Goal: Find specific page/section: Find specific page/section

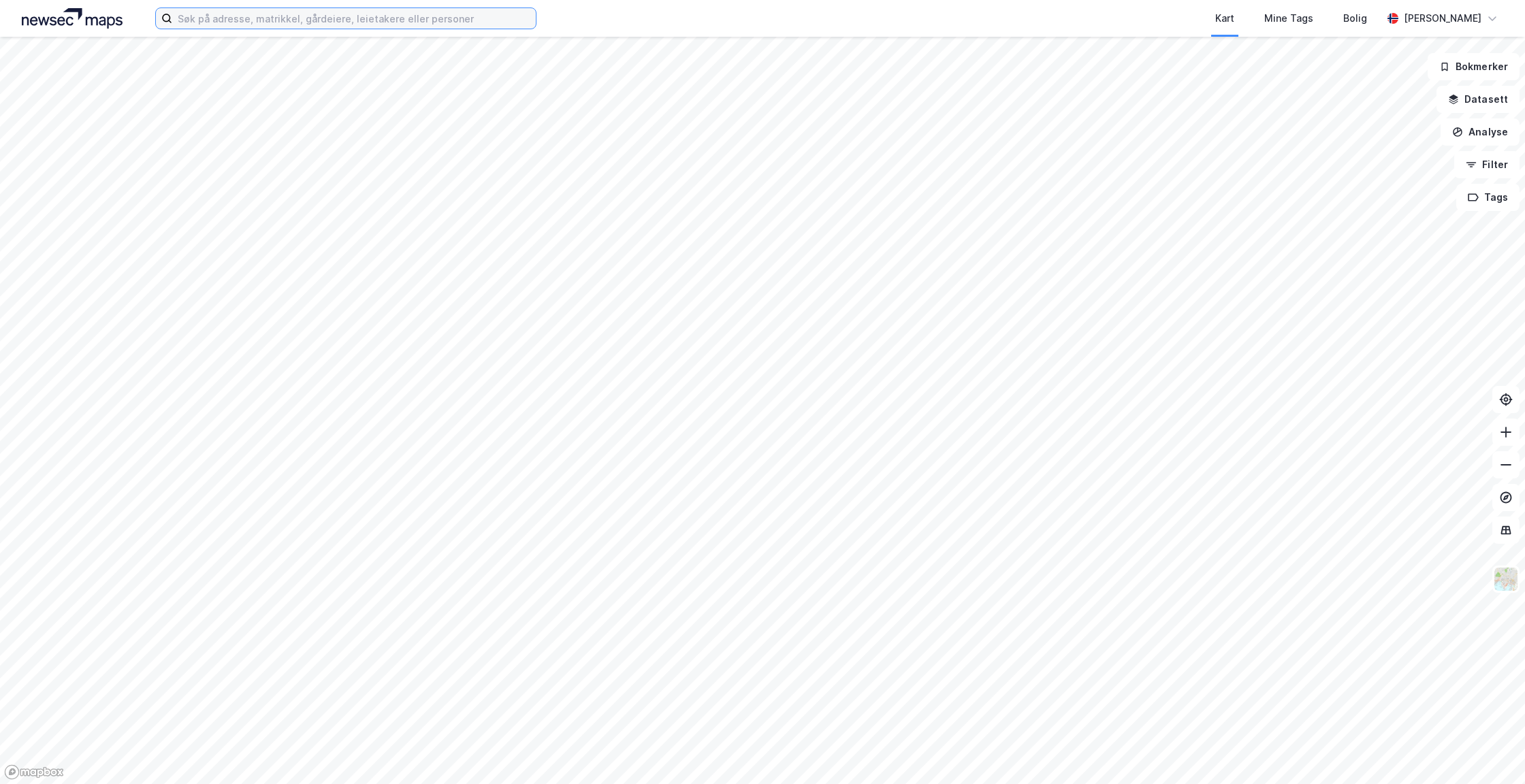
click at [446, 24] on input at bounding box center [354, 19] width 364 height 20
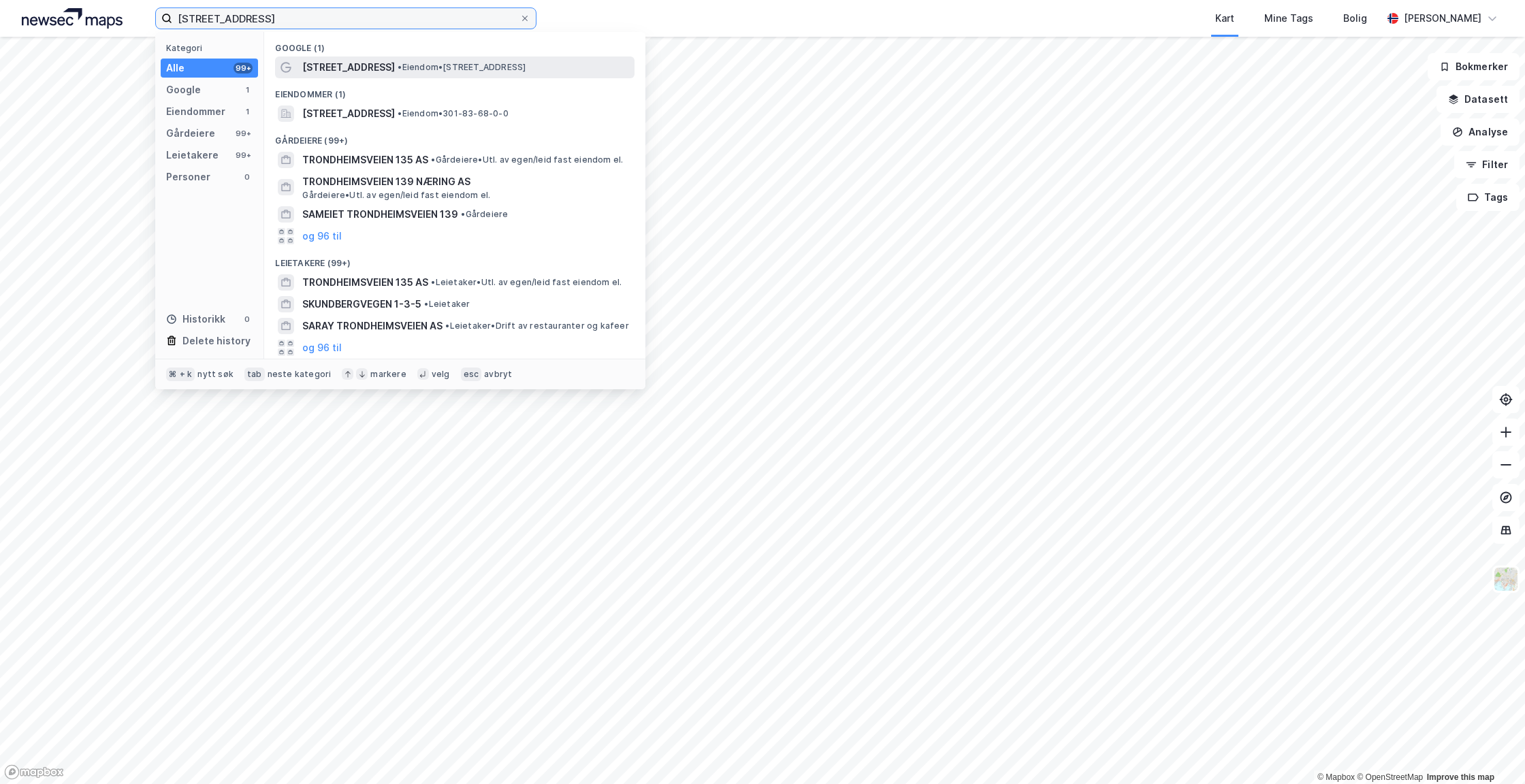
type input "[STREET_ADDRESS]"
click at [402, 68] on span "•" at bounding box center [399, 67] width 4 height 10
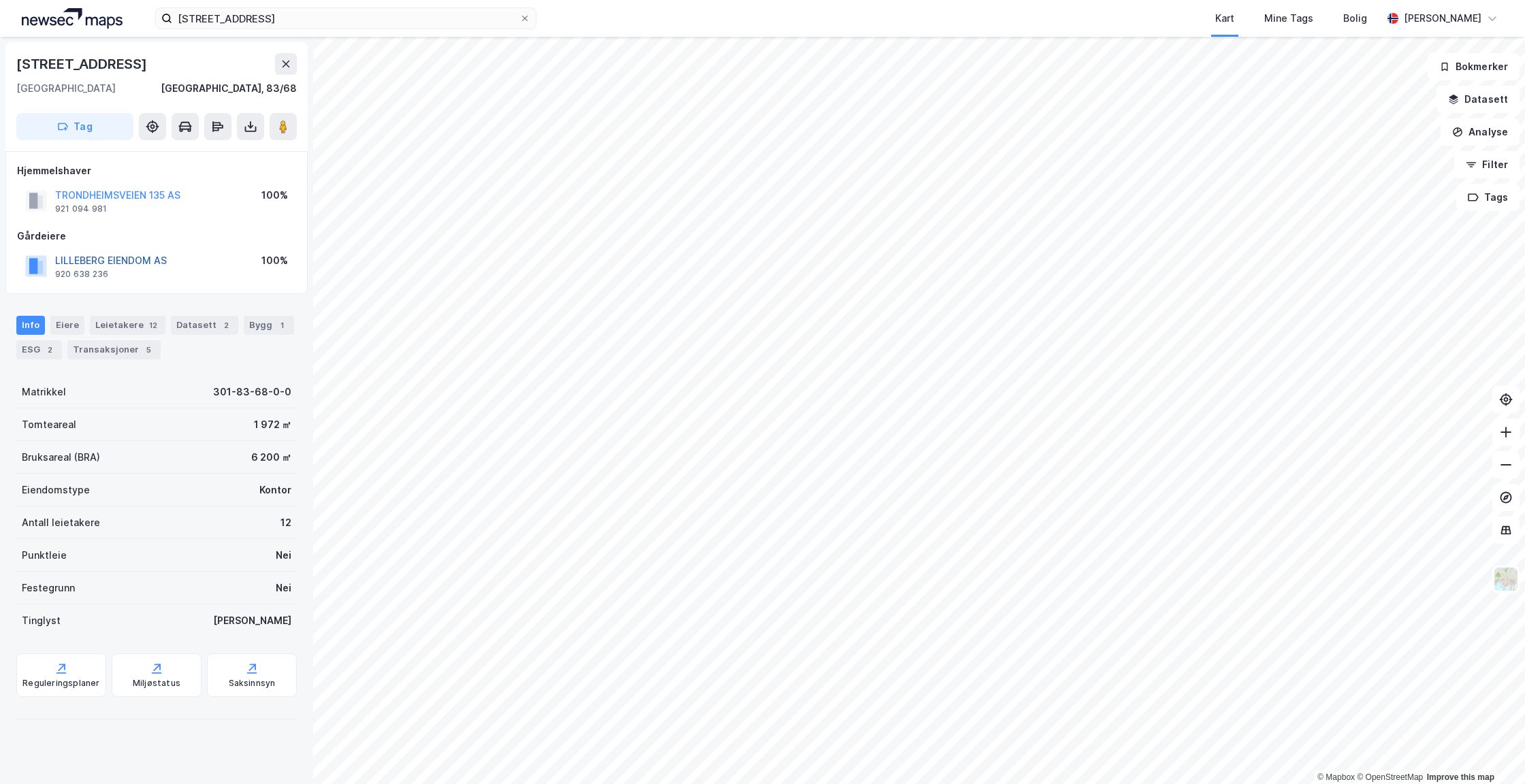
click at [0, 0] on button "LILLEBERG EIENDOM AS" at bounding box center [0, 0] width 0 height 0
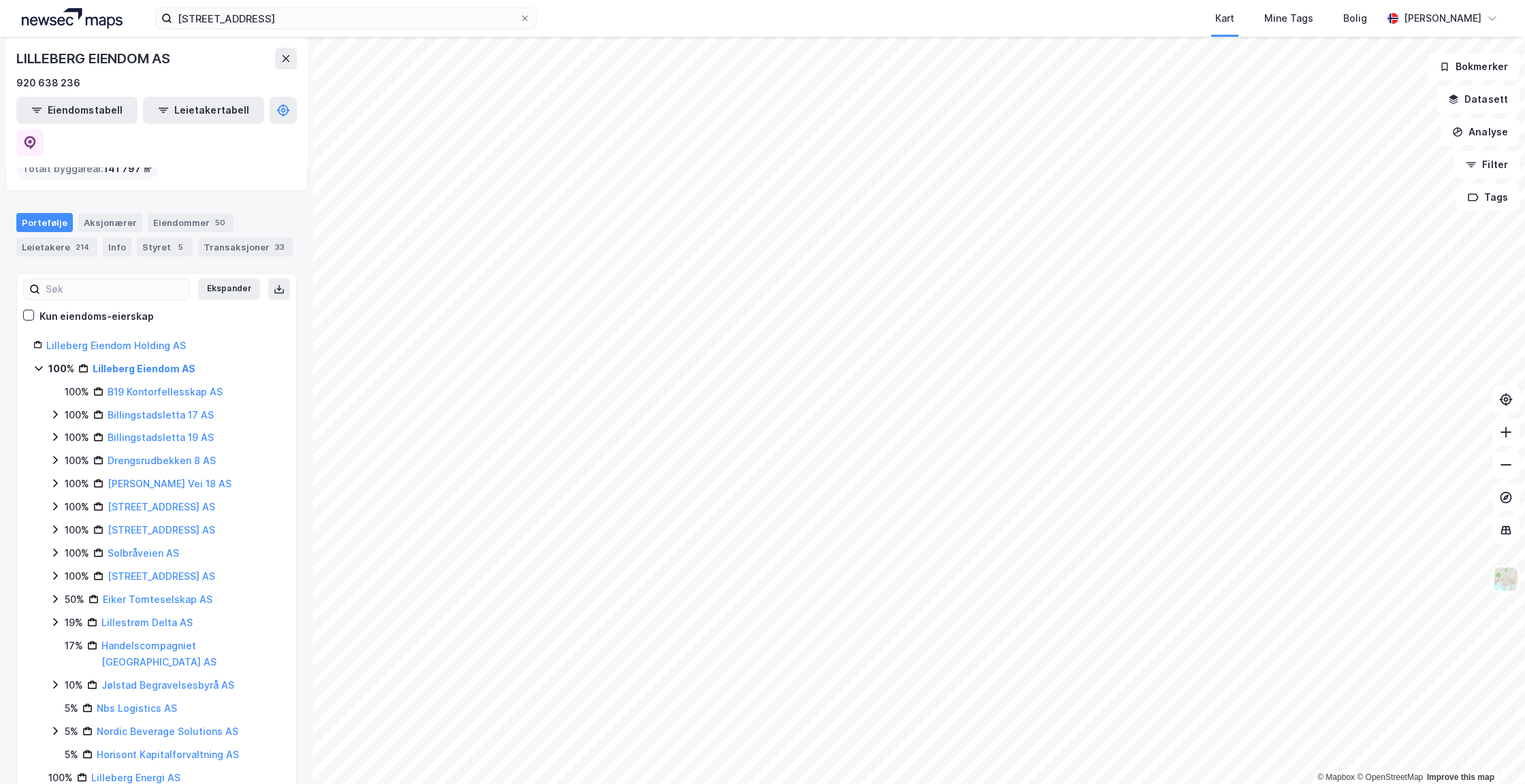
scroll to position [110, 0]
